Goal: Task Accomplishment & Management: Manage account settings

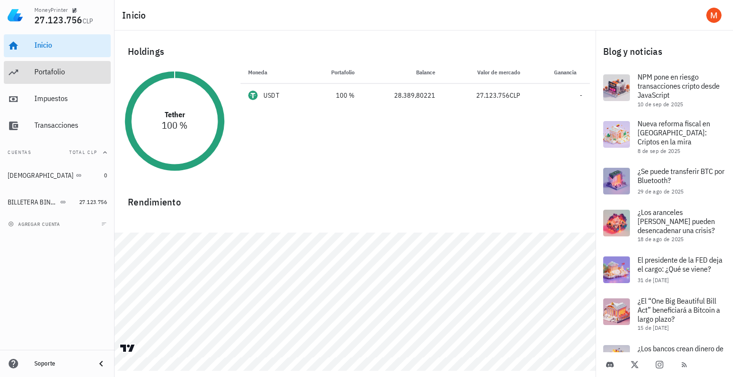
click at [64, 77] on div "Portafolio" at bounding box center [70, 72] width 73 height 21
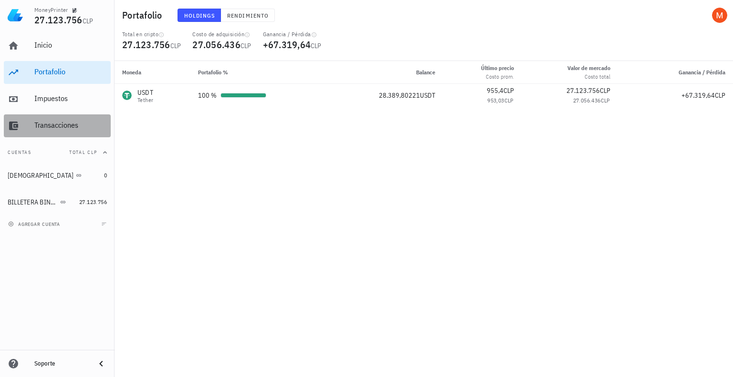
click at [76, 129] on div "Transacciones" at bounding box center [70, 125] width 73 height 9
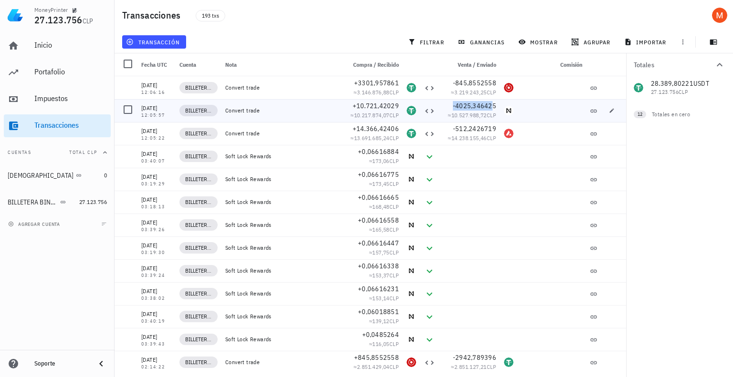
drag, startPoint x: 457, startPoint y: 104, endPoint x: 488, endPoint y: 104, distance: 30.1
click at [488, 104] on div "-4025,346425" at bounding box center [469, 106] width 53 height 10
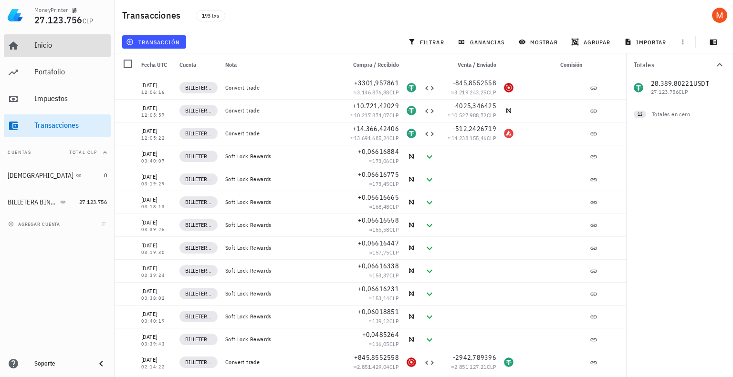
click at [34, 40] on div "Inicio" at bounding box center [70, 45] width 73 height 21
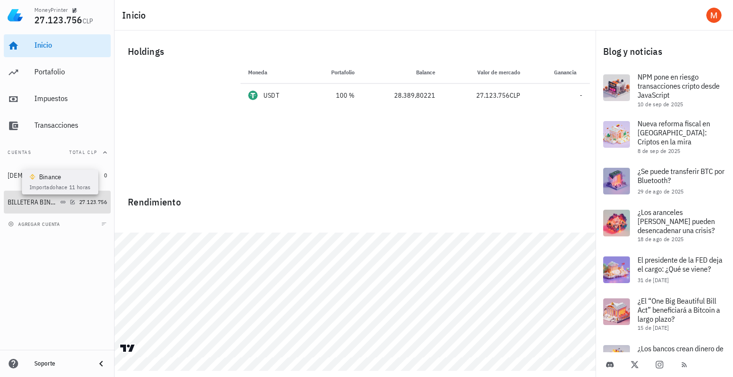
click at [63, 201] on icon at bounding box center [63, 202] width 5 height 2
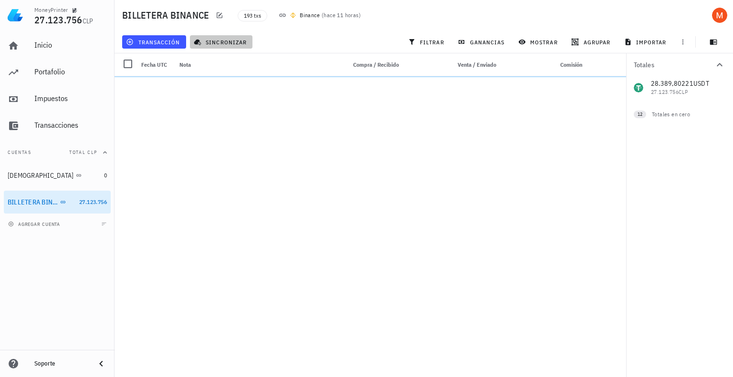
click at [239, 41] on span "sincronizar" at bounding box center [221, 42] width 51 height 8
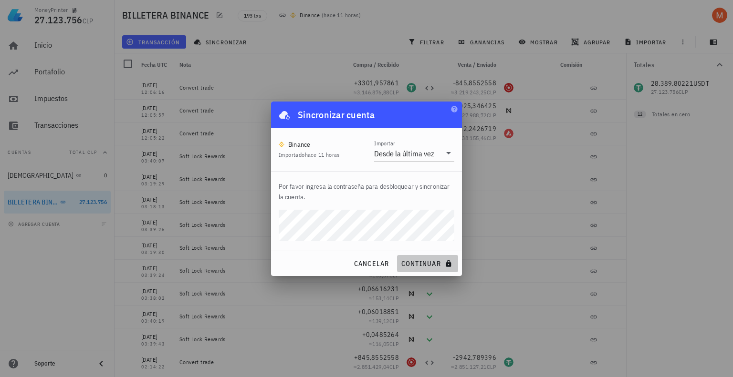
click at [436, 268] on button "continuar" at bounding box center [427, 263] width 61 height 17
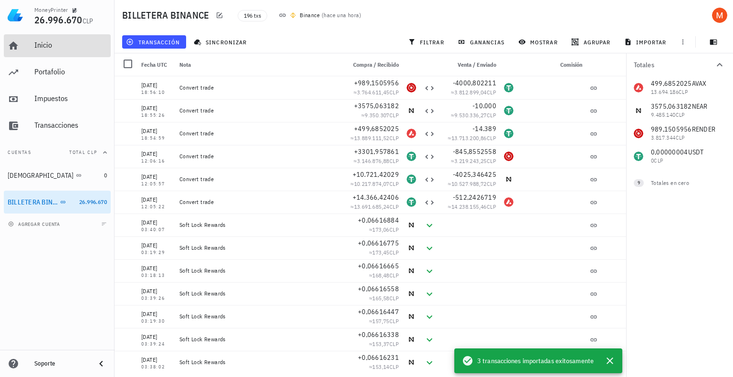
drag, startPoint x: 57, startPoint y: 50, endPoint x: 150, endPoint y: 56, distance: 93.7
click at [57, 50] on div "Inicio" at bounding box center [70, 45] width 73 height 21
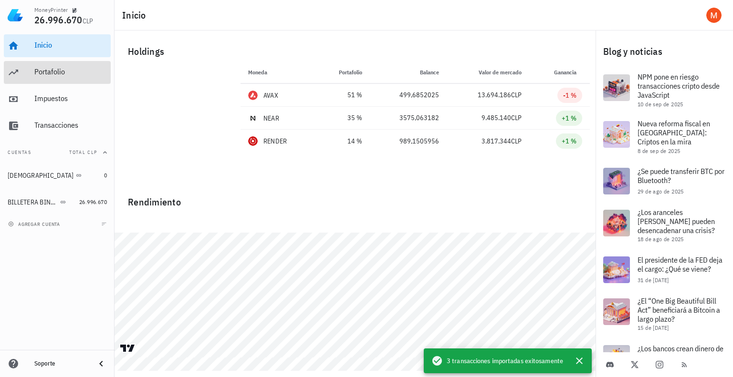
click at [61, 73] on div "Portafolio" at bounding box center [70, 71] width 73 height 9
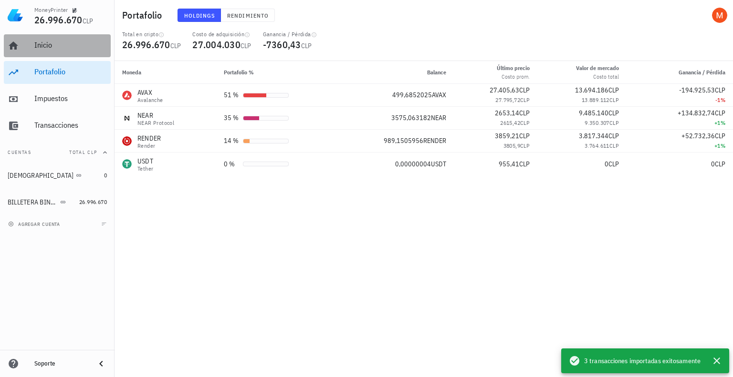
click at [52, 51] on div "Inicio" at bounding box center [70, 45] width 73 height 21
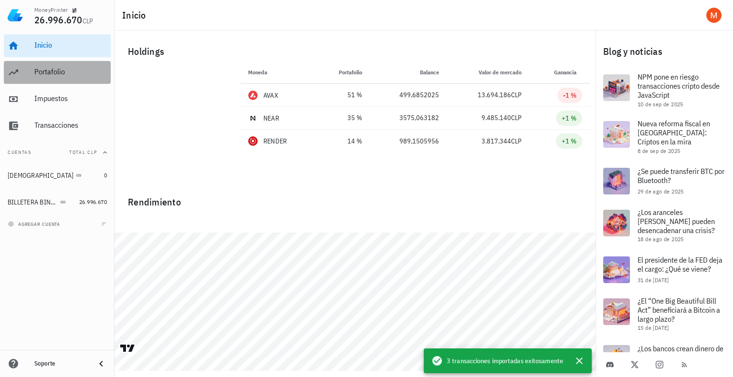
click at [66, 83] on link "Portafolio" at bounding box center [57, 72] width 107 height 23
